Goal: Information Seeking & Learning: Learn about a topic

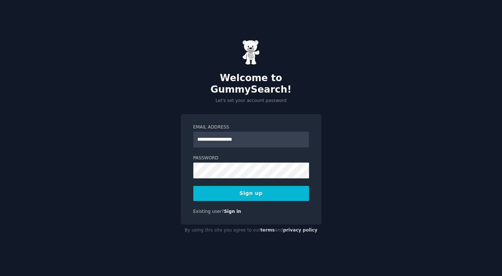
type input "**********"
click at [381, 98] on div "**********" at bounding box center [251, 138] width 502 height 276
click at [255, 187] on button "Sign up" at bounding box center [251, 193] width 116 height 15
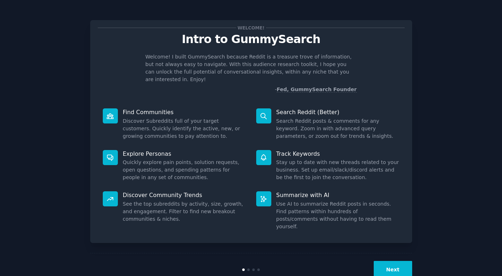
click at [393, 261] on button "Next" at bounding box center [392, 270] width 38 height 18
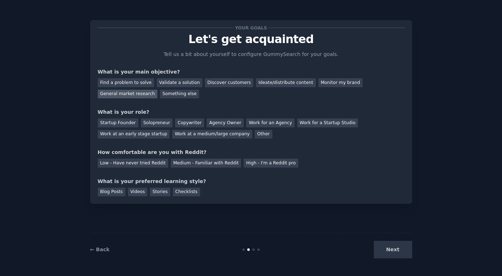
click at [116, 94] on div "General market research" at bounding box center [128, 94] width 60 height 9
click at [150, 121] on div "Solopreneur" at bounding box center [157, 122] width 32 height 9
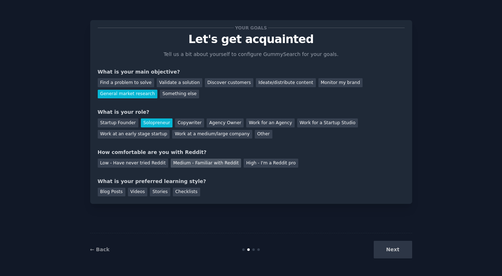
click at [194, 164] on div "Medium - Familiar with Reddit" at bounding box center [206, 163] width 70 height 9
click at [110, 192] on div "Blog Posts" at bounding box center [112, 192] width 28 height 9
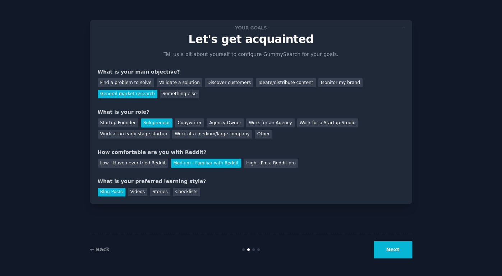
click at [393, 250] on button "Next" at bounding box center [392, 250] width 38 height 18
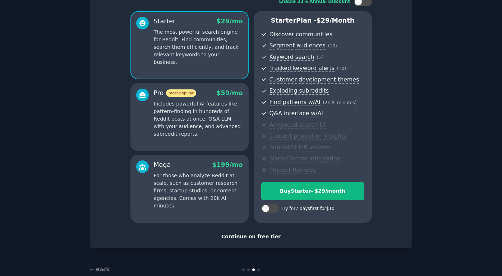
scroll to position [52, 0]
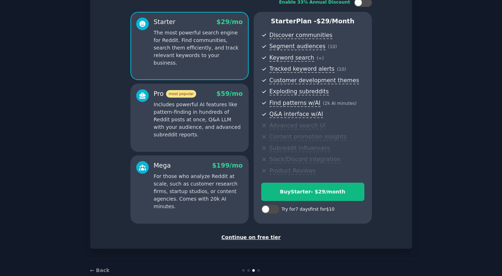
click at [255, 242] on div "Set up your account Choose your GummySearch flavor Enable 33% Annual Discount S…" at bounding box center [251, 108] width 322 height 281
click at [255, 236] on div "Continue on free tier" at bounding box center [251, 238] width 307 height 8
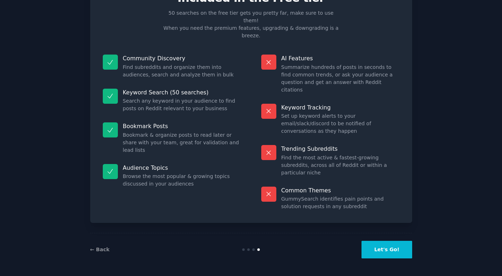
scroll to position [4, 0]
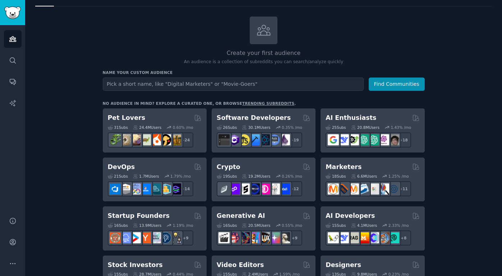
scroll to position [31, 0]
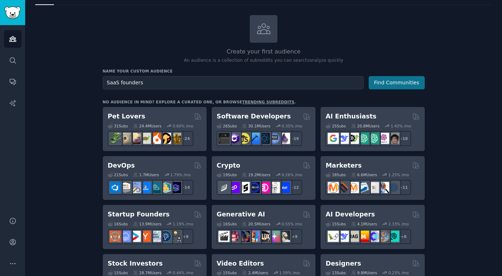
type input "SaaS founders"
click at [411, 85] on button "Find Communities" at bounding box center [396, 82] width 56 height 13
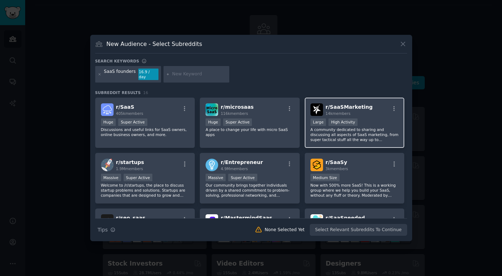
click at [366, 129] on p "A community dedicated to sharing and discussing all aspects of SaaS marketing, …" at bounding box center [354, 134] width 88 height 15
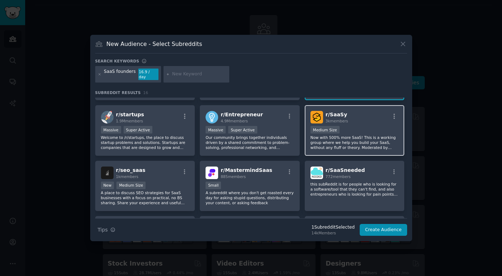
scroll to position [46, 0]
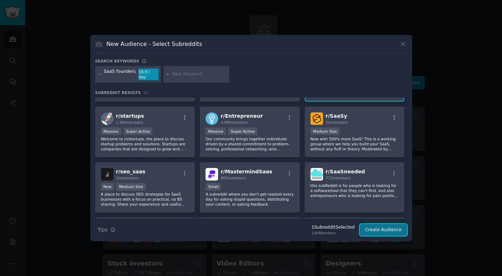
click at [375, 227] on button "Create Audience" at bounding box center [382, 230] width 47 height 12
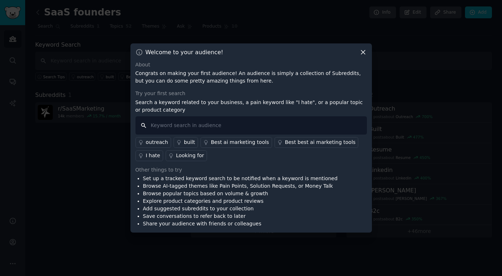
click at [164, 125] on input "text" at bounding box center [250, 125] width 231 height 18
type input "position"
click at [252, 181] on li "Set up a tracked keyword search to be notified when a keyword is mentioned" at bounding box center [240, 179] width 195 height 8
click at [222, 121] on input "position" at bounding box center [250, 125] width 231 height 18
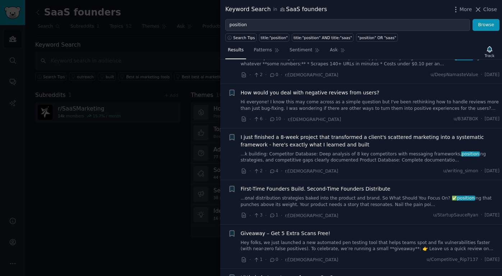
scroll to position [506, 0]
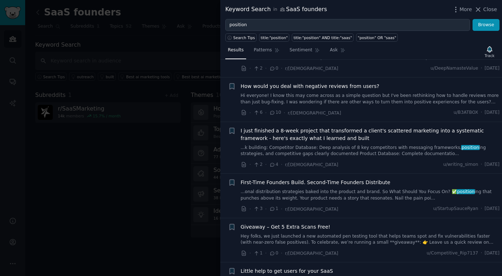
click at [328, 127] on span "I just finished a 8-week project that transformed a client's scattered marketin…" at bounding box center [370, 134] width 259 height 15
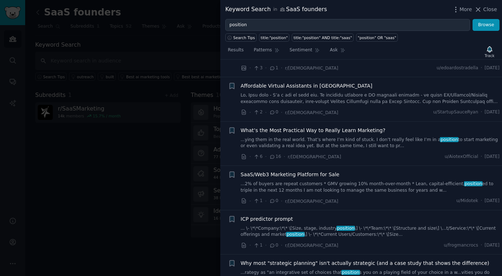
scroll to position [1555, 0]
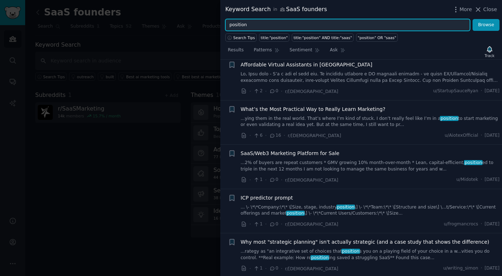
click at [283, 25] on input "position" at bounding box center [347, 25] width 245 height 12
type input "consultant"
click at [472, 19] on button "Browse" at bounding box center [485, 25] width 27 height 12
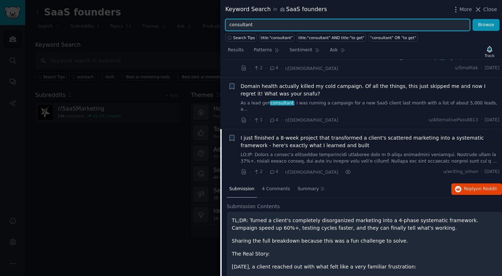
scroll to position [0, 0]
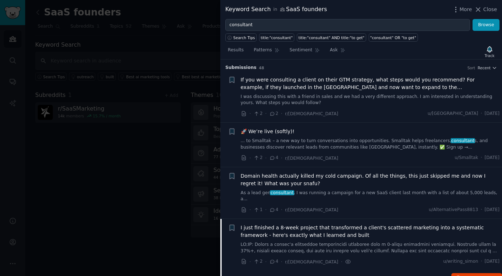
click at [319, 88] on span "If you were consulting a client on their GTM strategy, what steps would you rec…" at bounding box center [370, 83] width 259 height 15
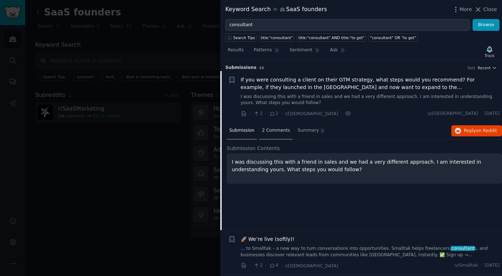
click at [270, 129] on span "2 Comments" at bounding box center [276, 130] width 28 height 6
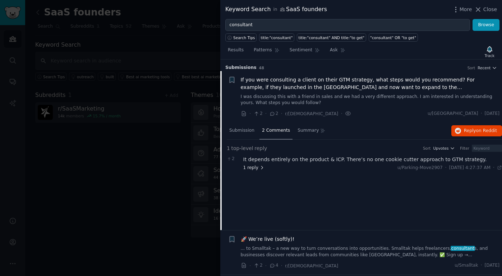
click at [253, 168] on span "1 reply" at bounding box center [254, 168] width 22 height 6
